Goal: Ask a question

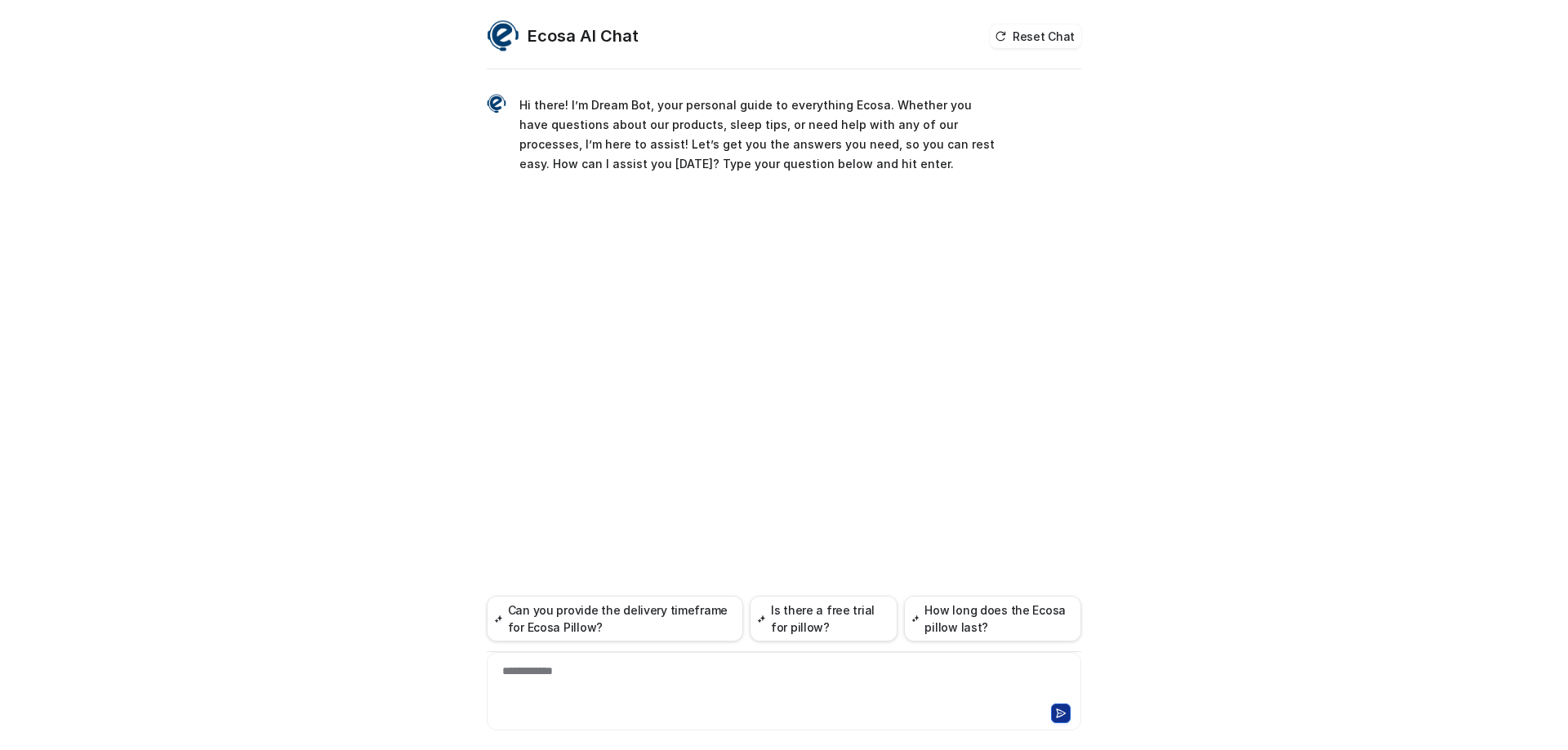
click at [570, 673] on div "**********" at bounding box center [784, 681] width 587 height 37
click at [646, 693] on div at bounding box center [784, 681] width 587 height 37
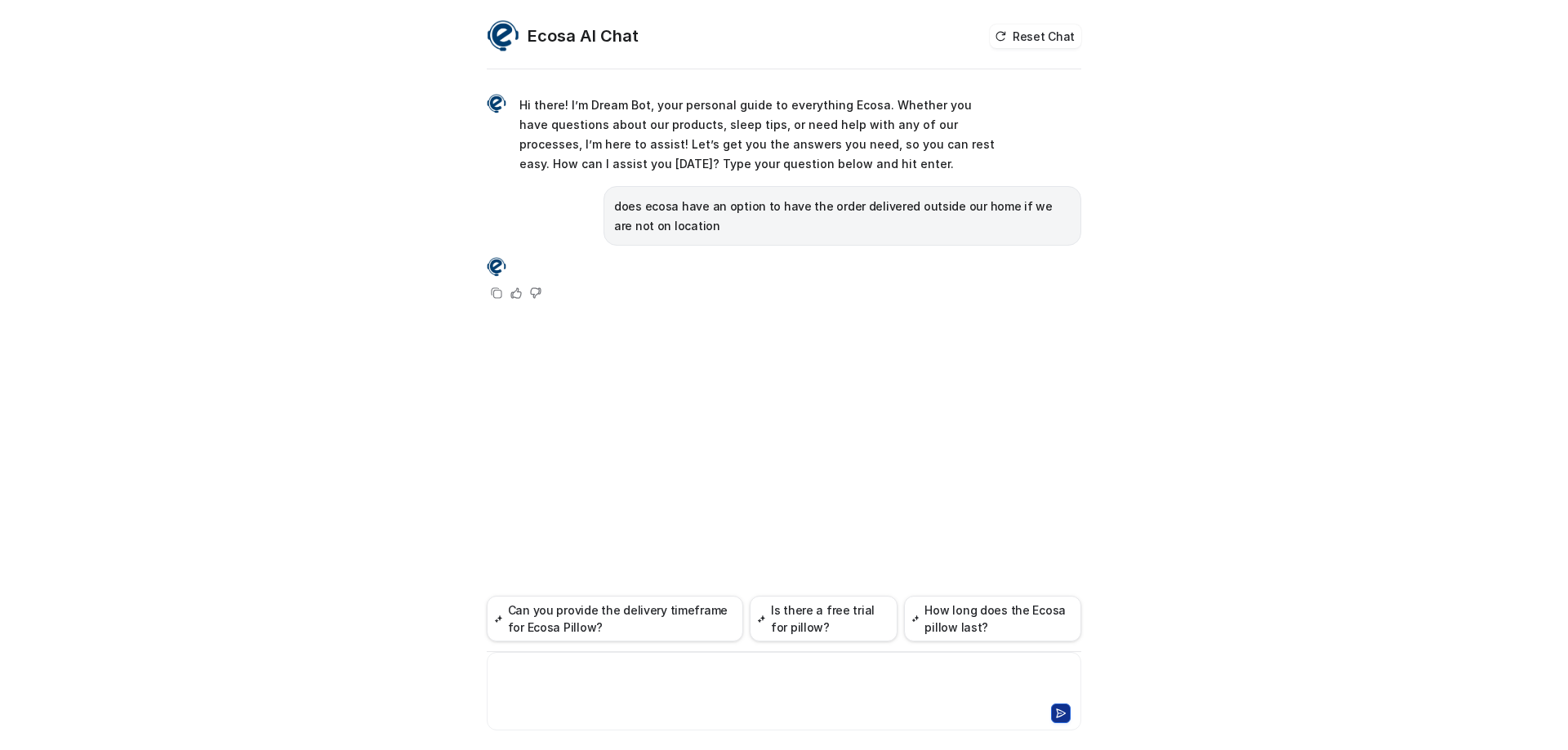
click at [498, 280] on div "Copy Helpful Not helpful" at bounding box center [516, 279] width 59 height 47
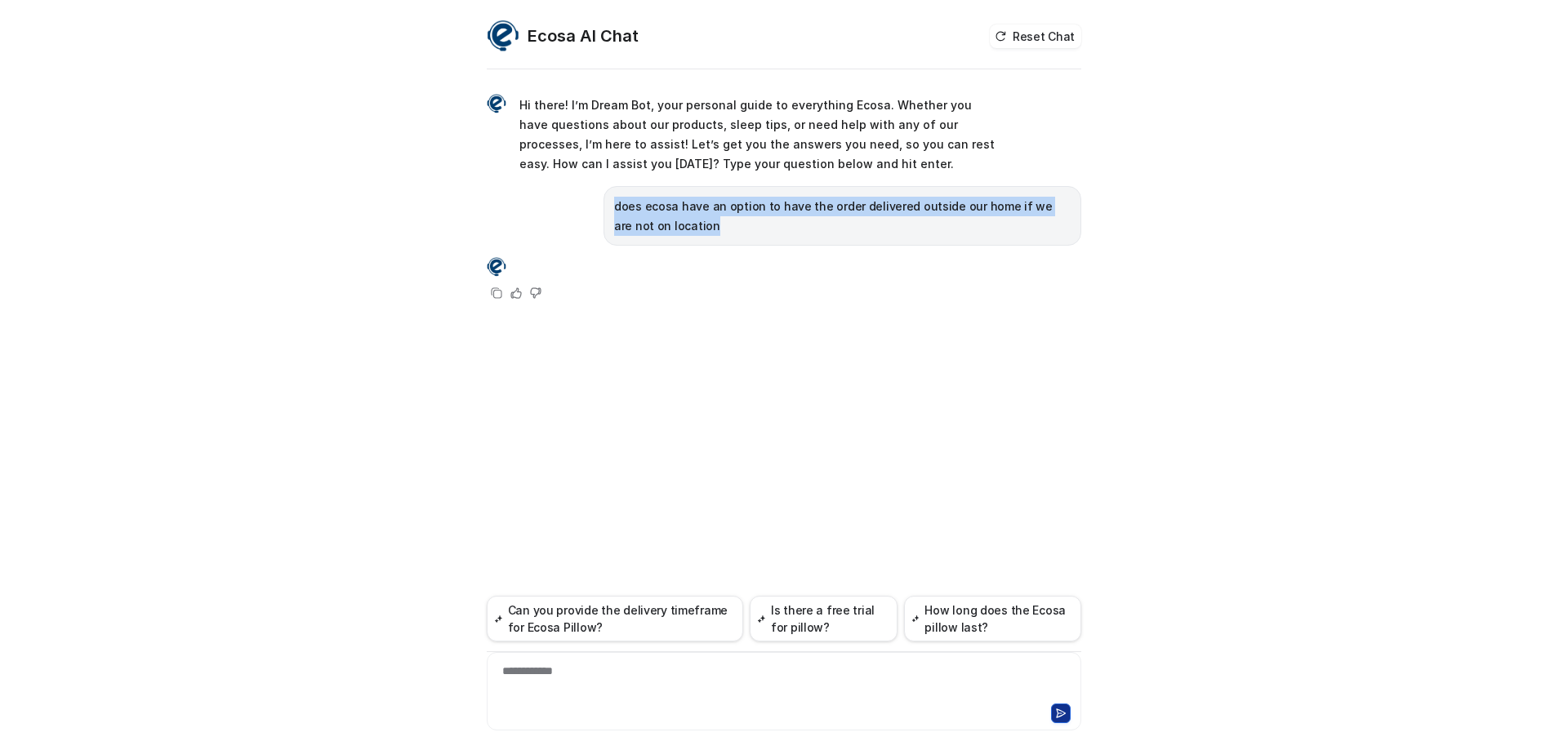
drag, startPoint x: 683, startPoint y: 230, endPoint x: 596, endPoint y: 199, distance: 92.4
click at [596, 199] on div "does ecosa have an option to have the order delivered outside our home if we ar…" at bounding box center [784, 216] width 595 height 60
copy p "does ecosa have an option to have the order delivered outside our home if we ar…"
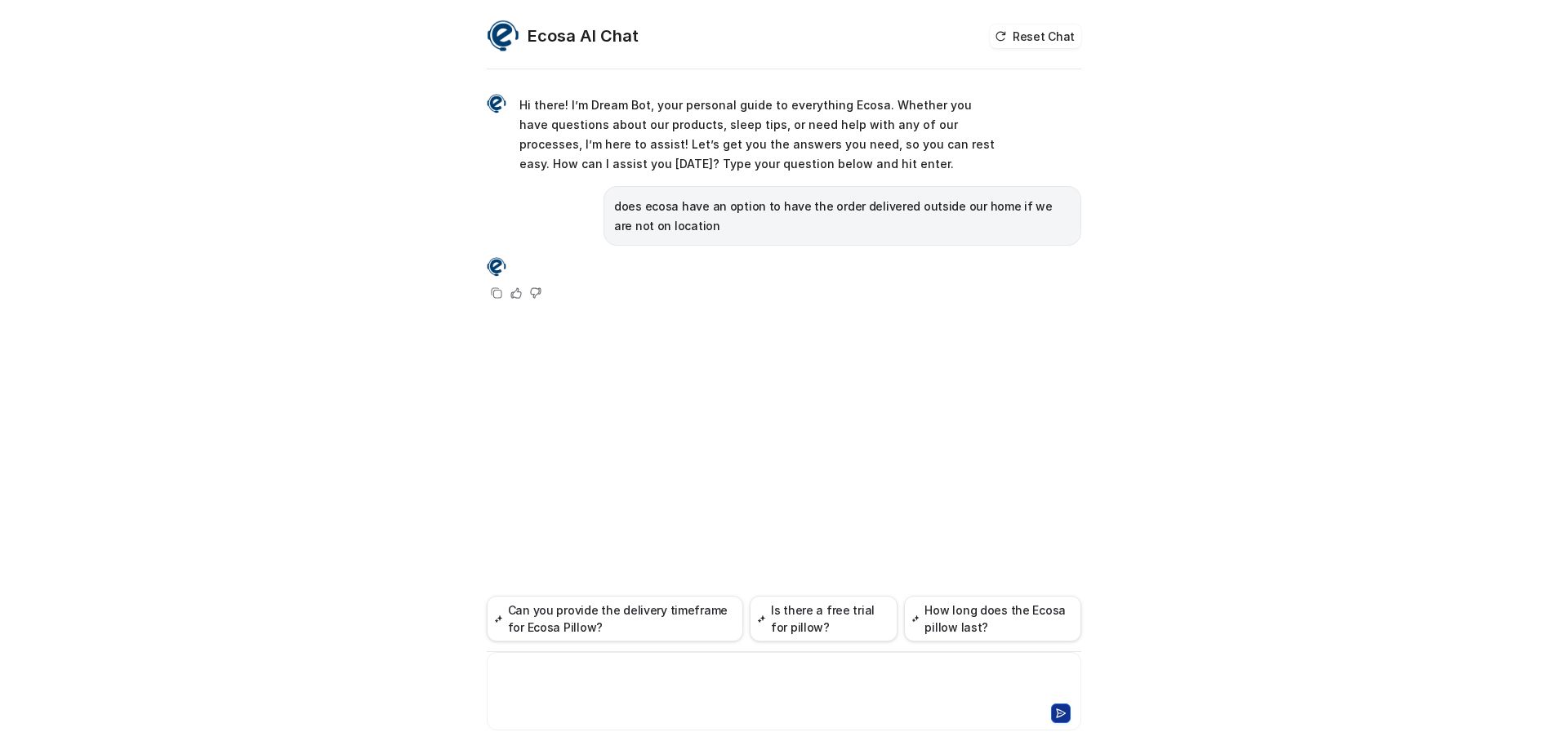
click at [592, 676] on div at bounding box center [784, 681] width 587 height 37
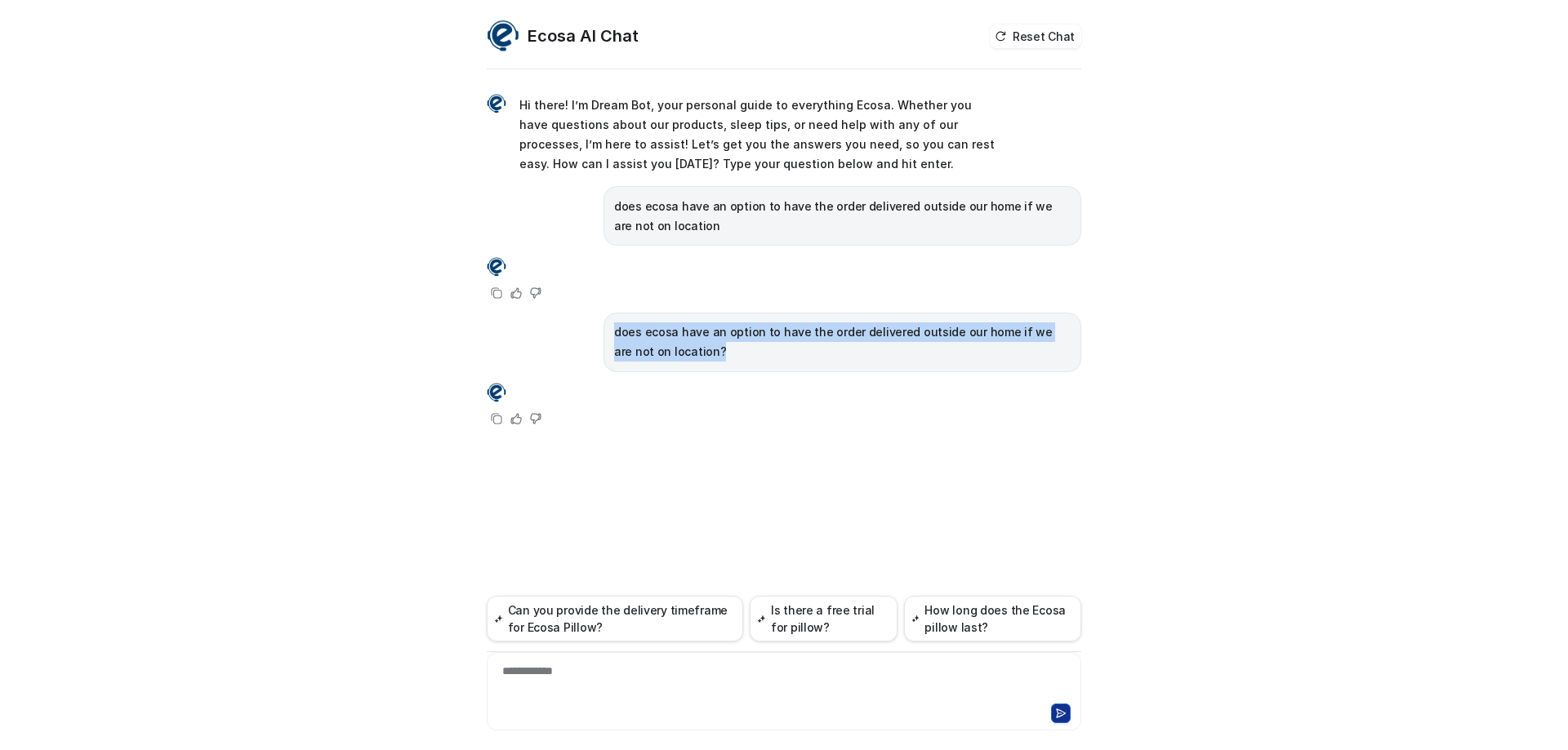
drag, startPoint x: 743, startPoint y: 354, endPoint x: 559, endPoint y: 312, distance: 188.7
click at [559, 312] on div "does ecosa have an option to have the order delivered outside our home if we ar…" at bounding box center [784, 342] width 595 height 60
copy p "does ecosa have an option to have the order delivered outside our home if we ar…"
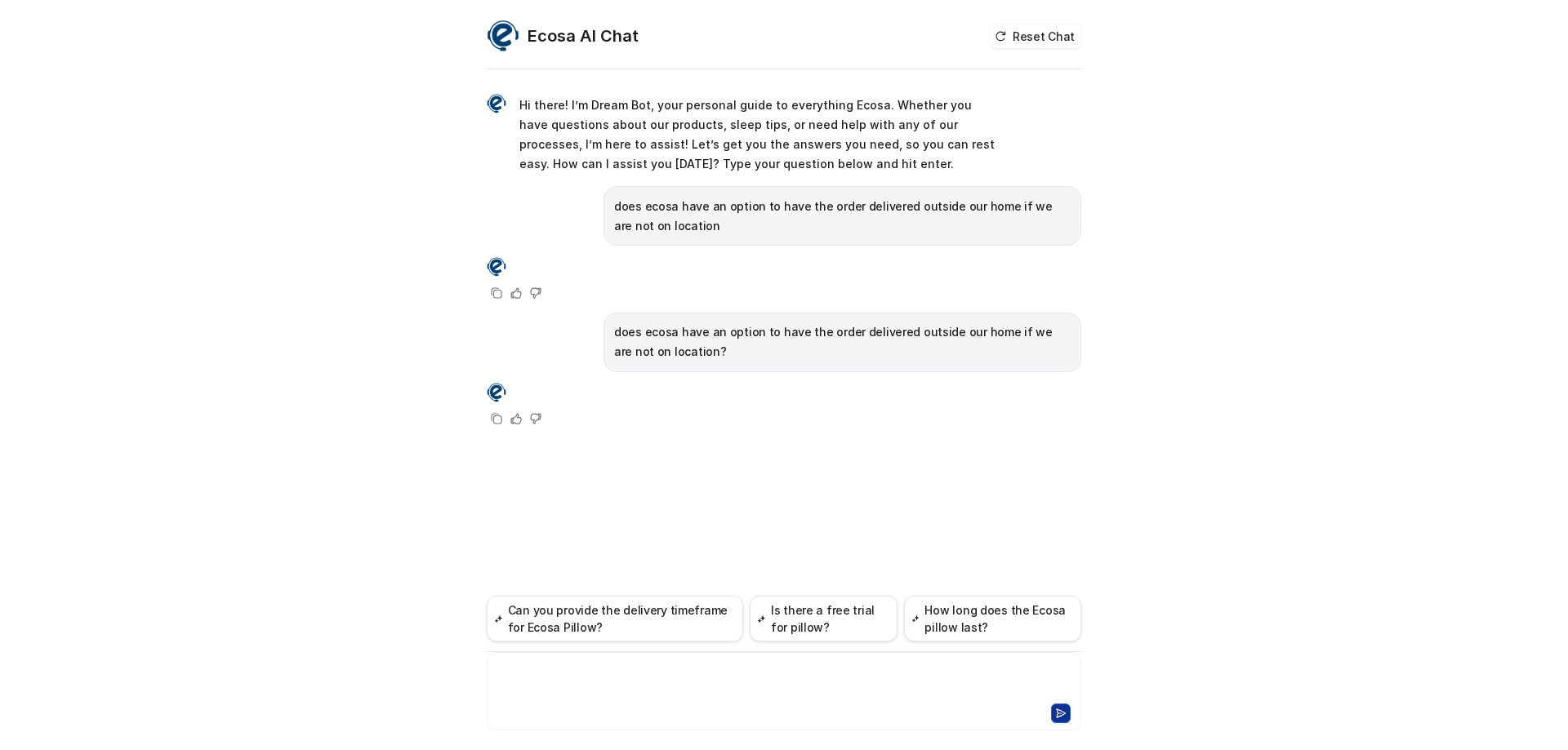
click at [611, 683] on div at bounding box center [784, 681] width 587 height 37
drag, startPoint x: 883, startPoint y: 673, endPoint x: 1007, endPoint y: 672, distance: 124.0
click at [1007, 672] on div "**********" at bounding box center [784, 681] width 587 height 37
drag, startPoint x: 688, startPoint y: 457, endPoint x: 1091, endPoint y: 457, distance: 403.0
click at [1091, 457] on div "**********" at bounding box center [784, 385] width 620 height 731
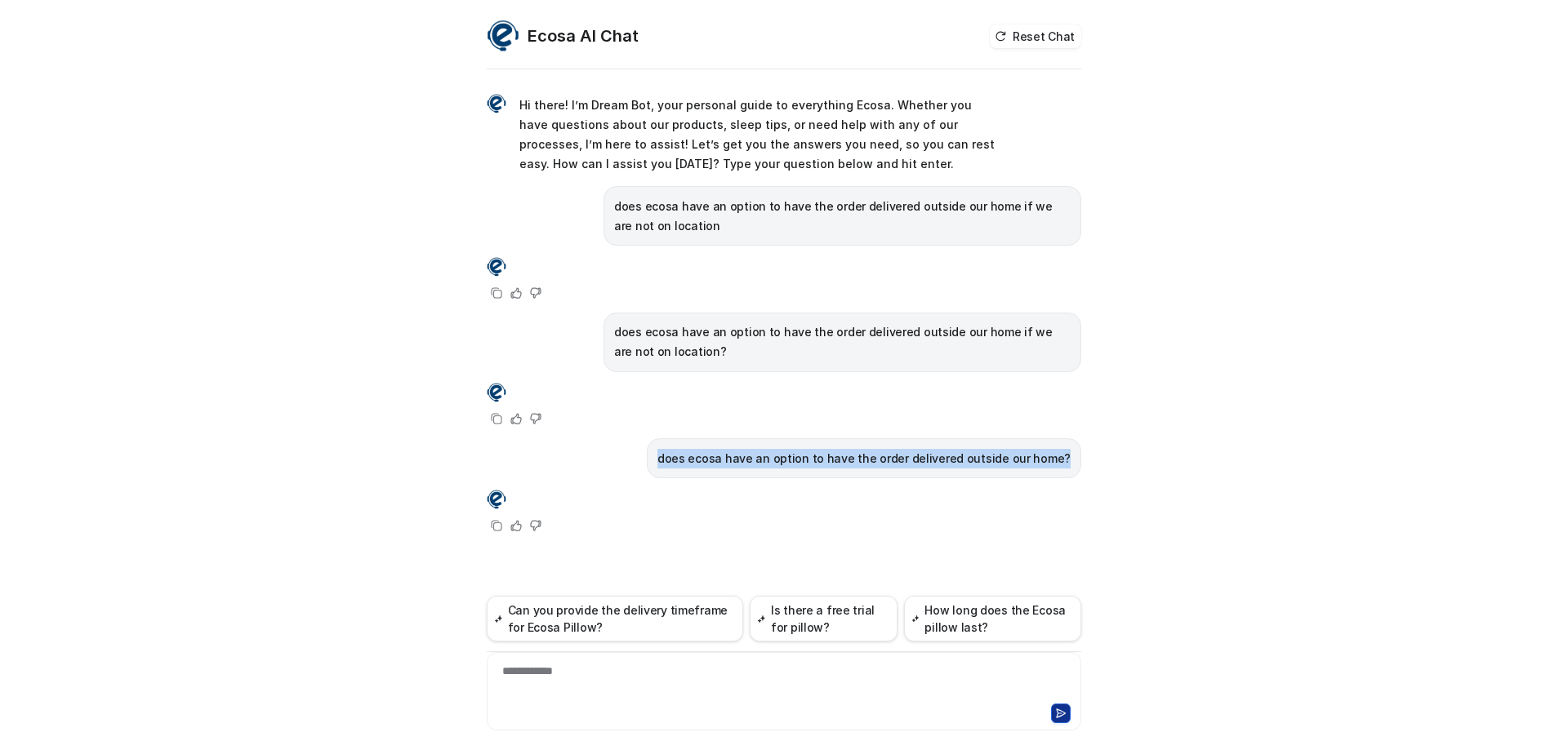
copy p "does ecosa have an option to have the order delivered outside our home?"
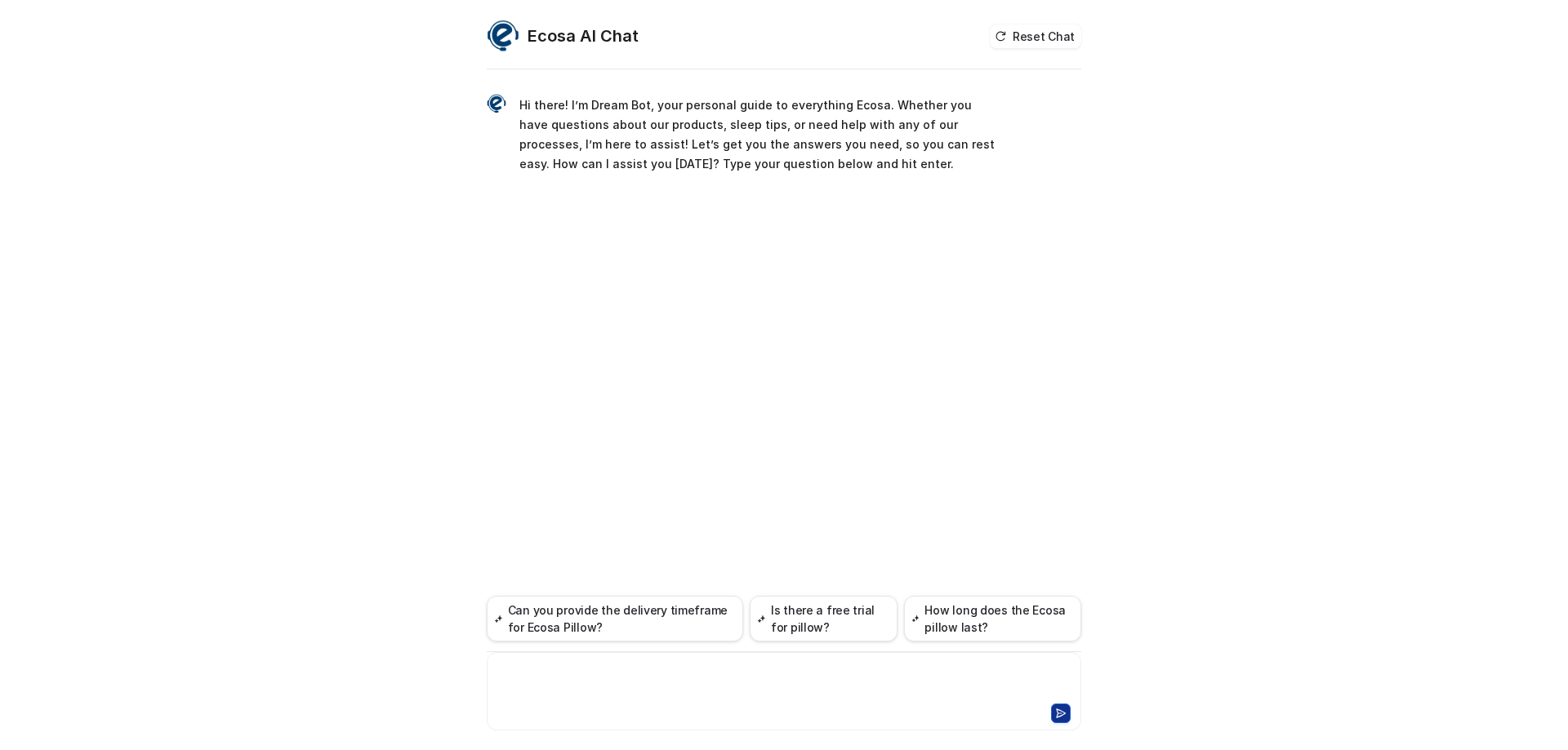
paste div
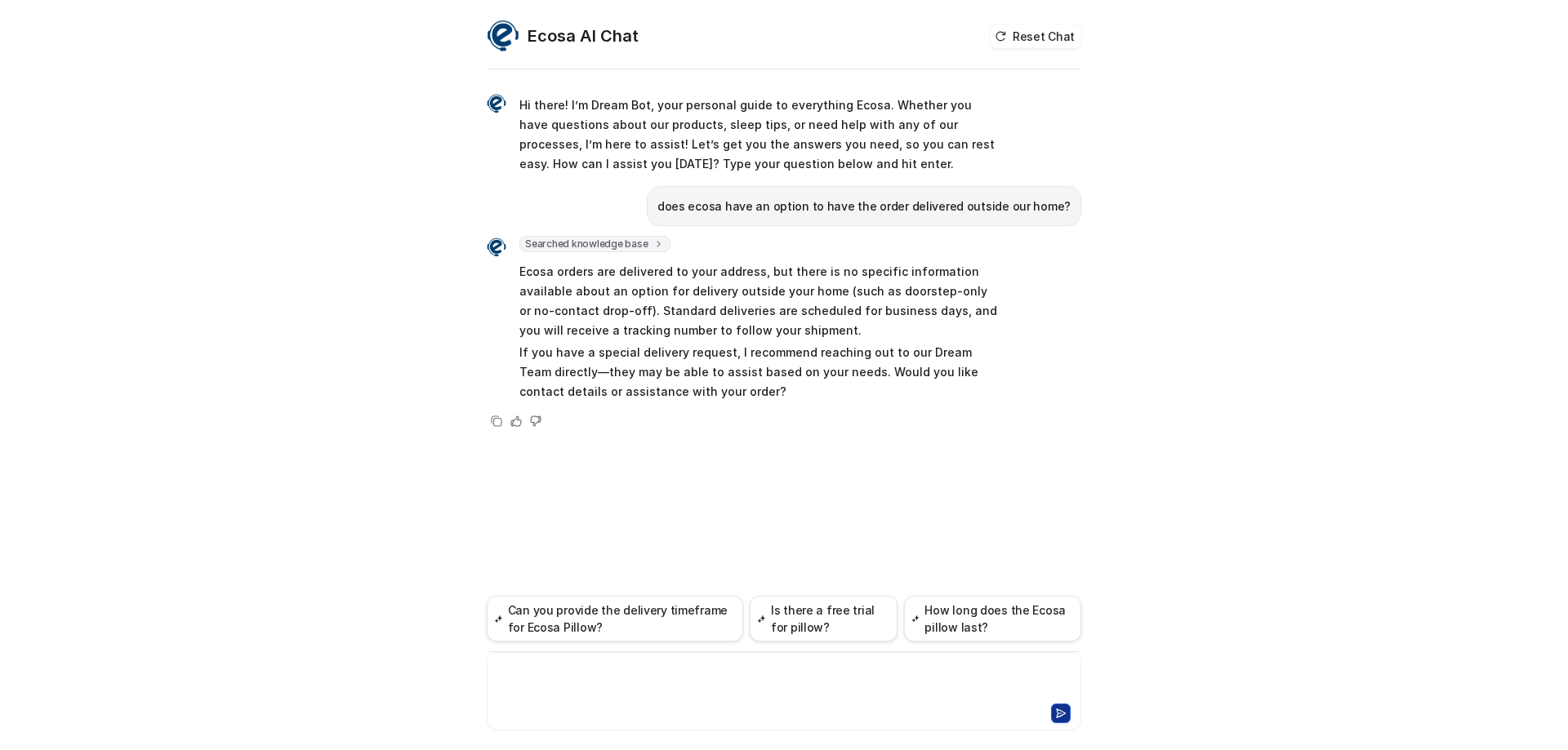
click at [640, 678] on div at bounding box center [784, 681] width 587 height 37
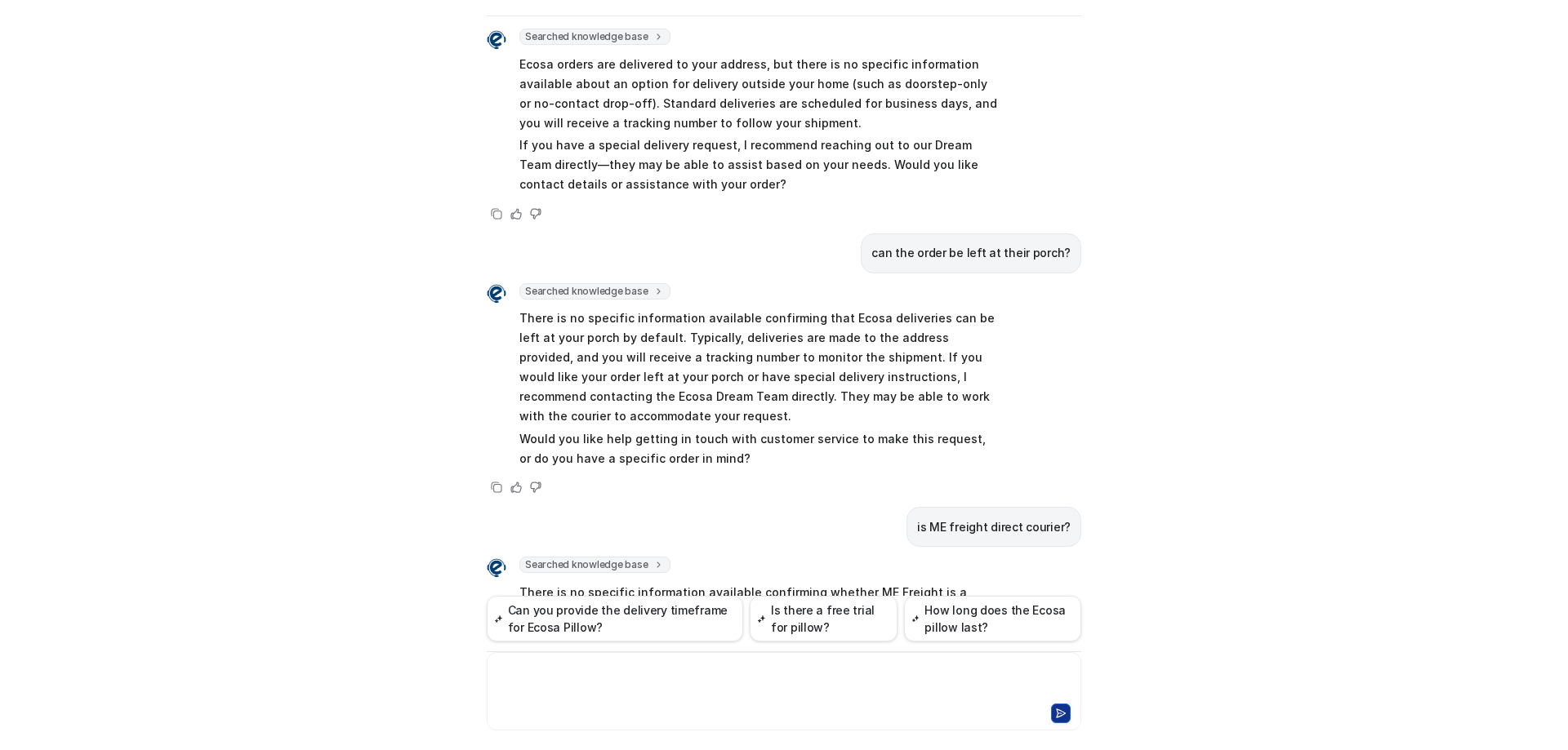
scroll to position [350, 0]
